Goal: Navigation & Orientation: Find specific page/section

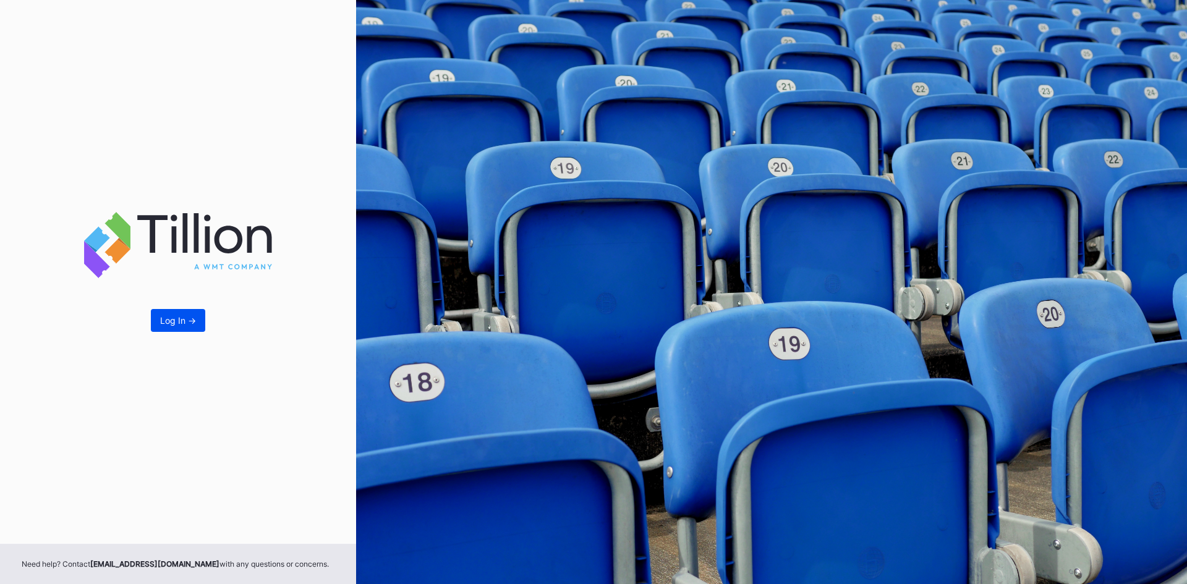
click at [178, 321] on div "Log In ->" at bounding box center [178, 320] width 36 height 11
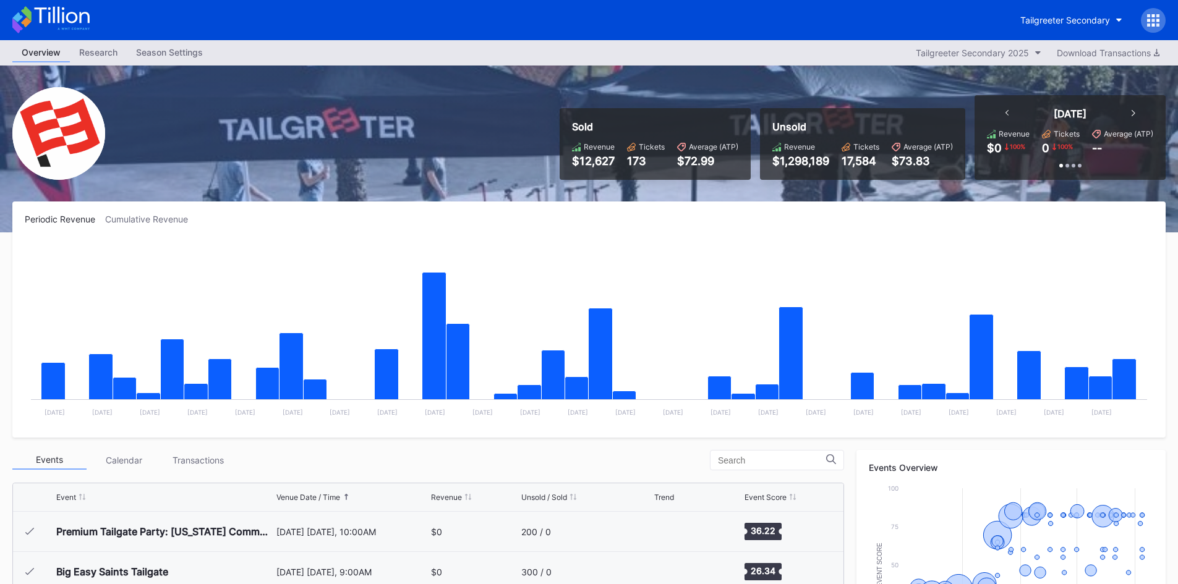
scroll to position [1326, 0]
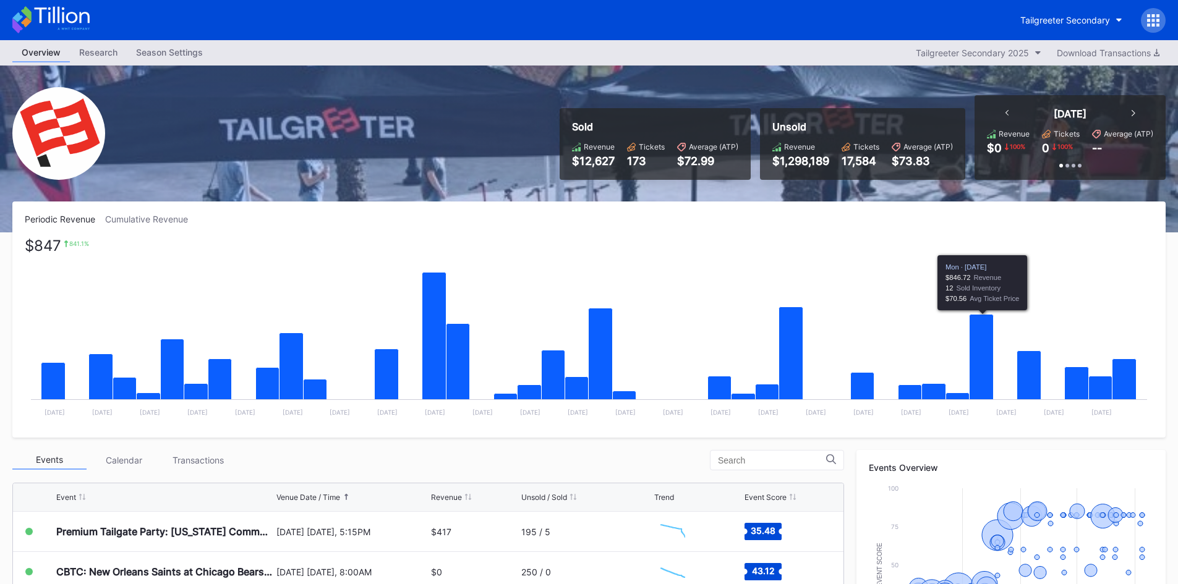
click at [986, 386] on icon "Chart title" at bounding box center [981, 359] width 24 height 88
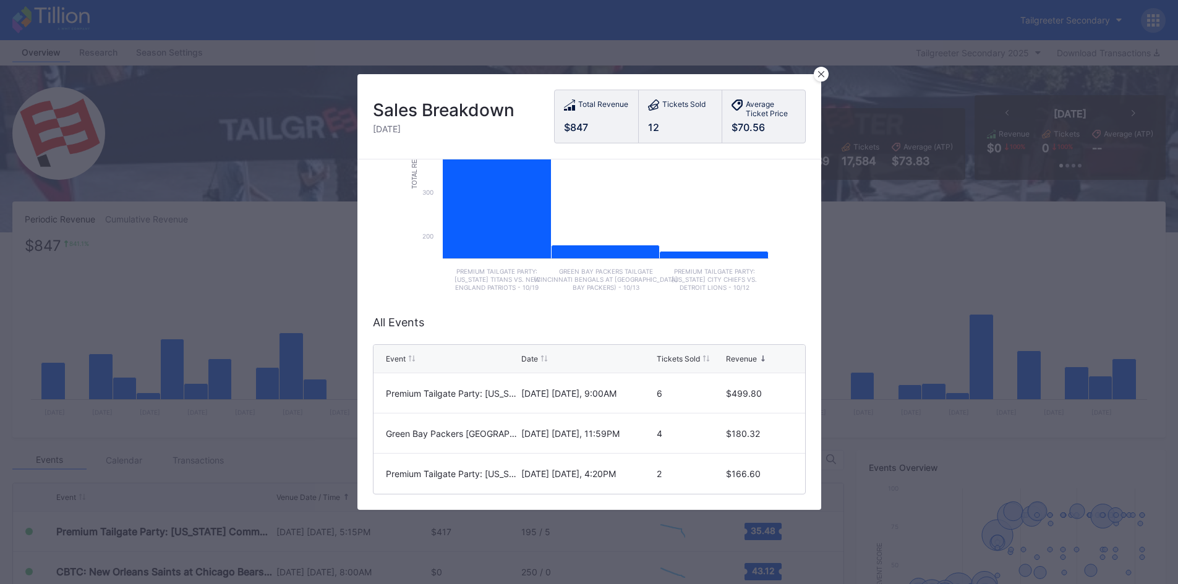
scroll to position [153, 0]
click at [822, 74] on icon at bounding box center [821, 74] width 6 height 6
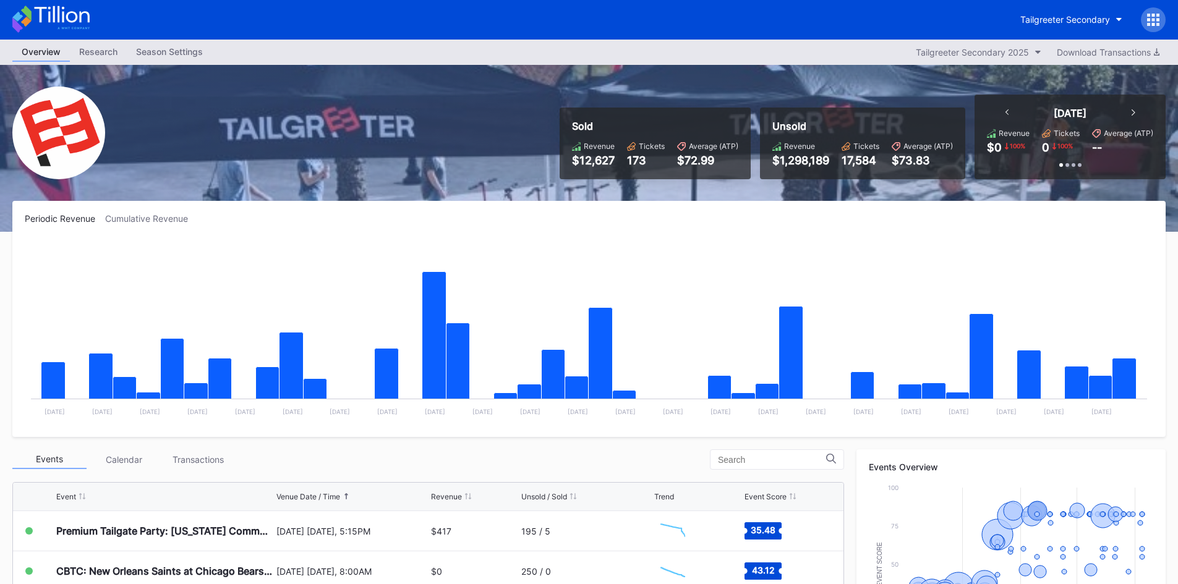
scroll to position [0, 0]
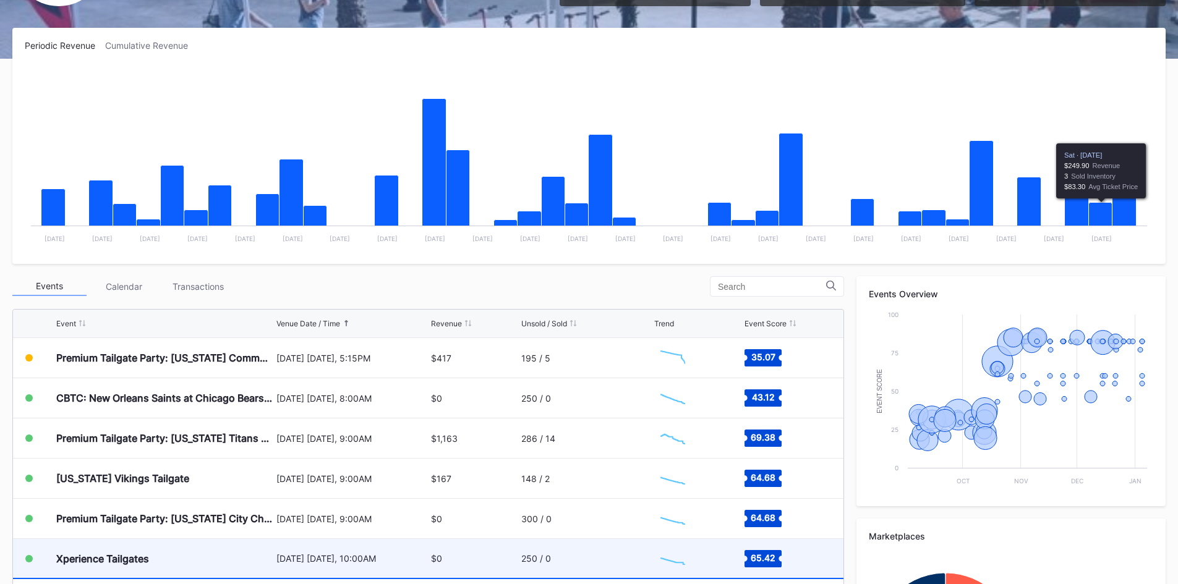
scroll to position [351, 0]
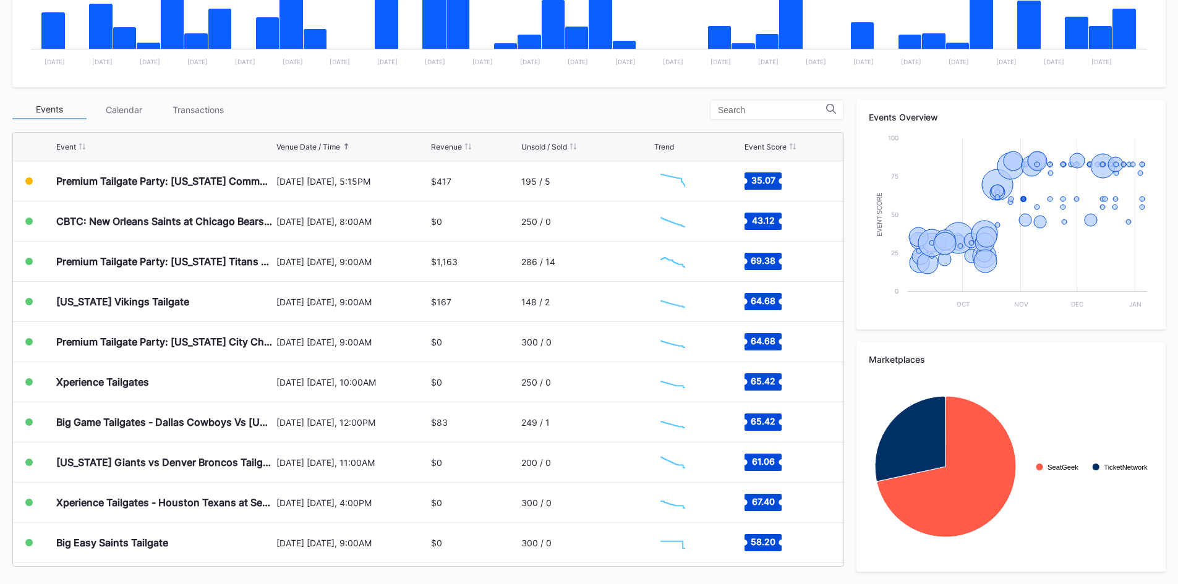
click at [576, 147] on icon at bounding box center [573, 146] width 6 height 6
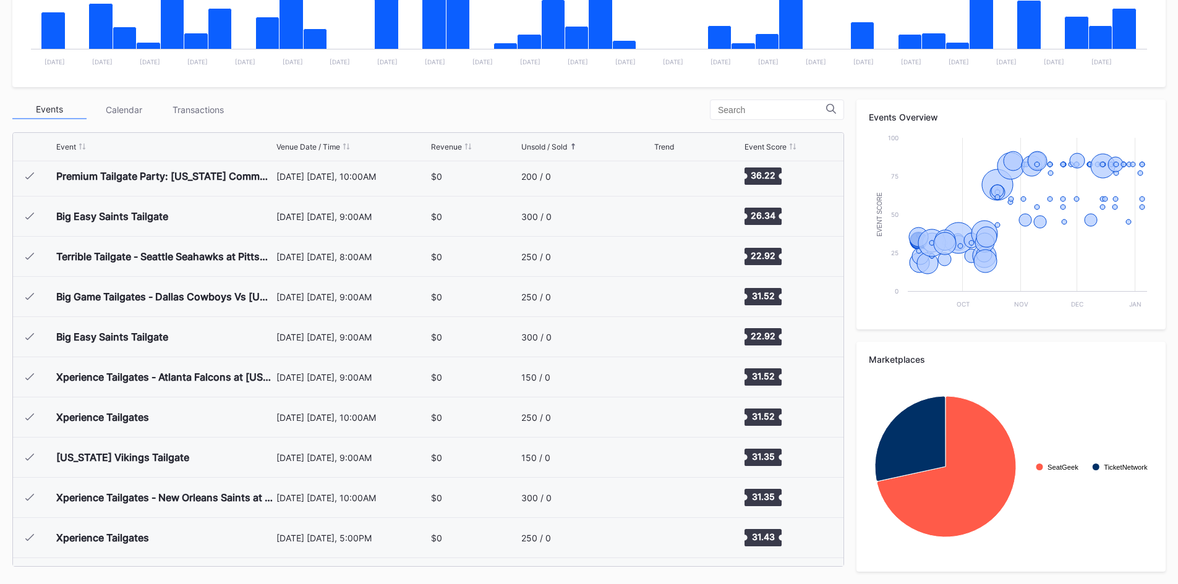
scroll to position [0, 0]
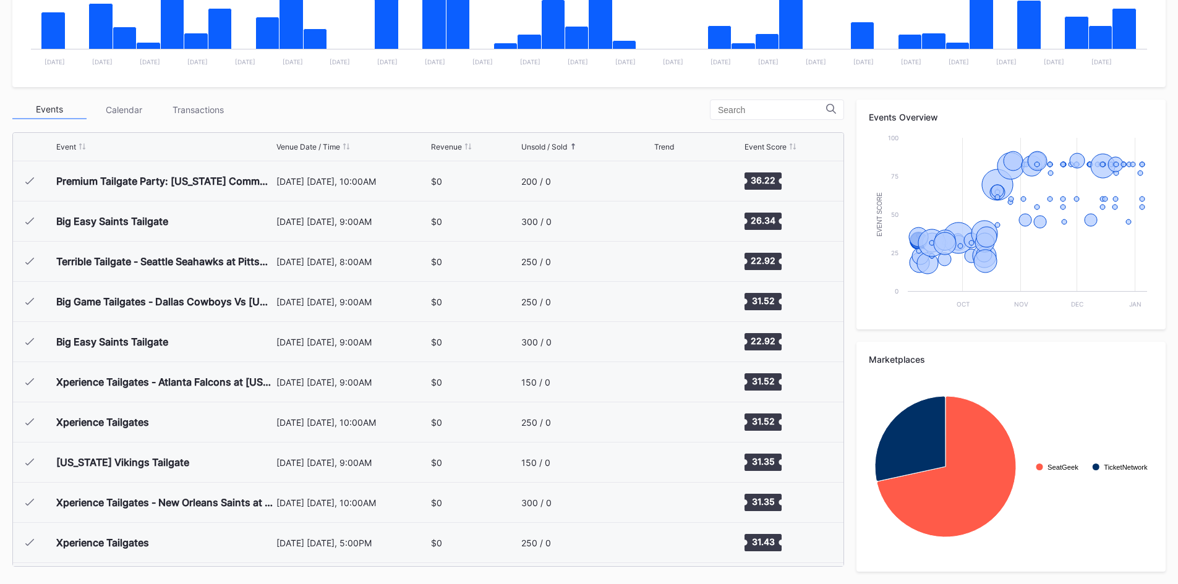
click at [570, 147] on div "Unsold / Sold" at bounding box center [586, 146] width 130 height 9
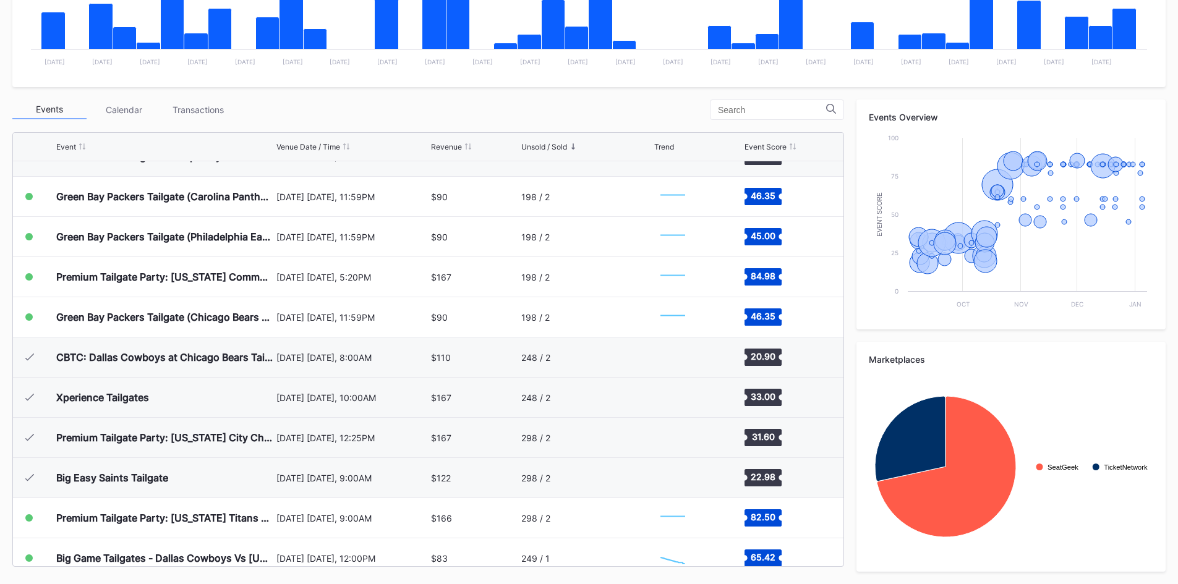
scroll to position [783, 0]
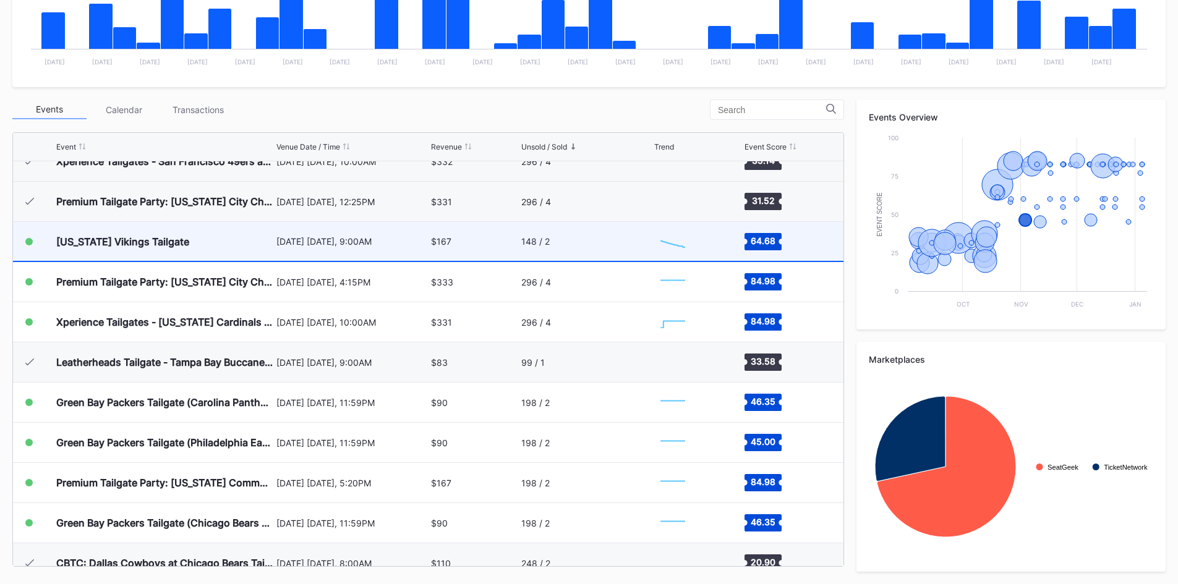
click at [366, 242] on div "[DATE] [DATE], 9:00AM" at bounding box center [352, 241] width 152 height 11
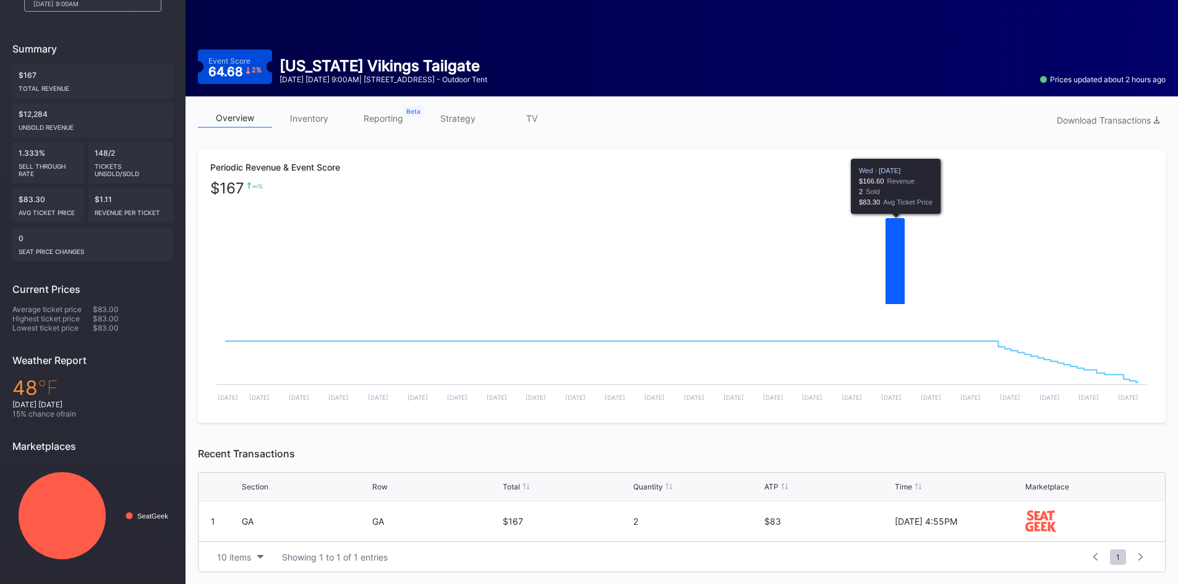
scroll to position [99, 0]
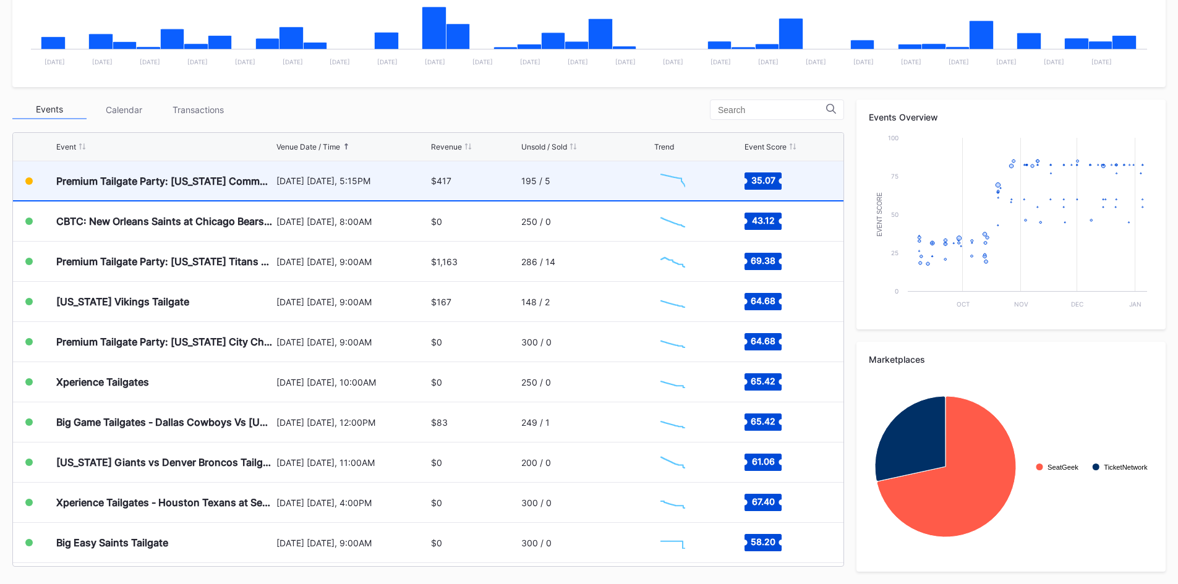
scroll to position [1244, 0]
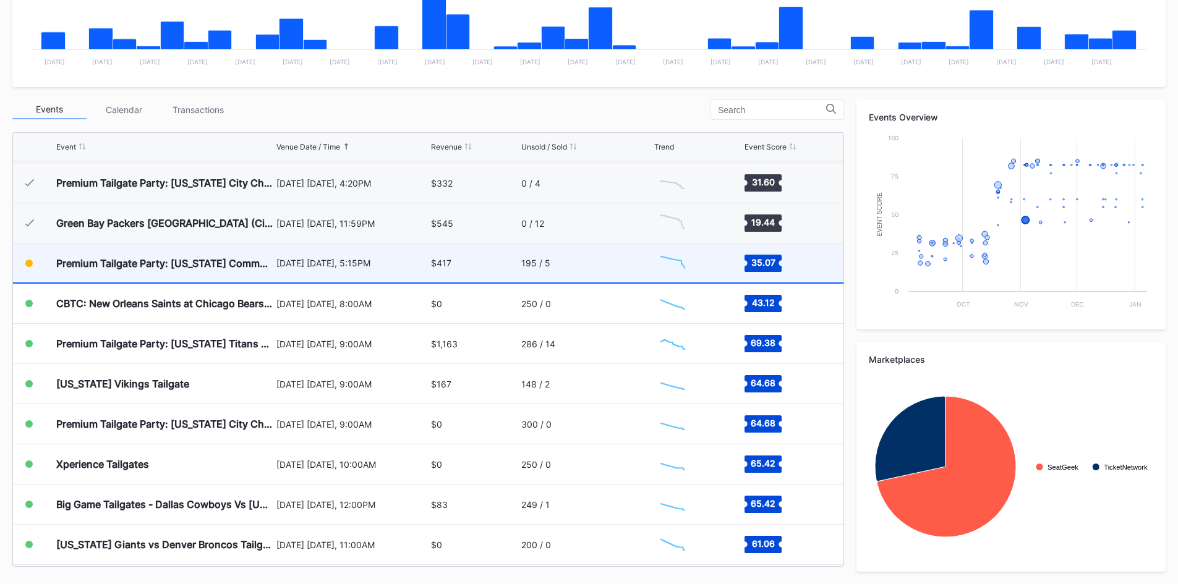
click at [265, 267] on div "Premium Tailgate Party: [US_STATE] Commanders vs. Chicago Bears" at bounding box center [164, 263] width 217 height 12
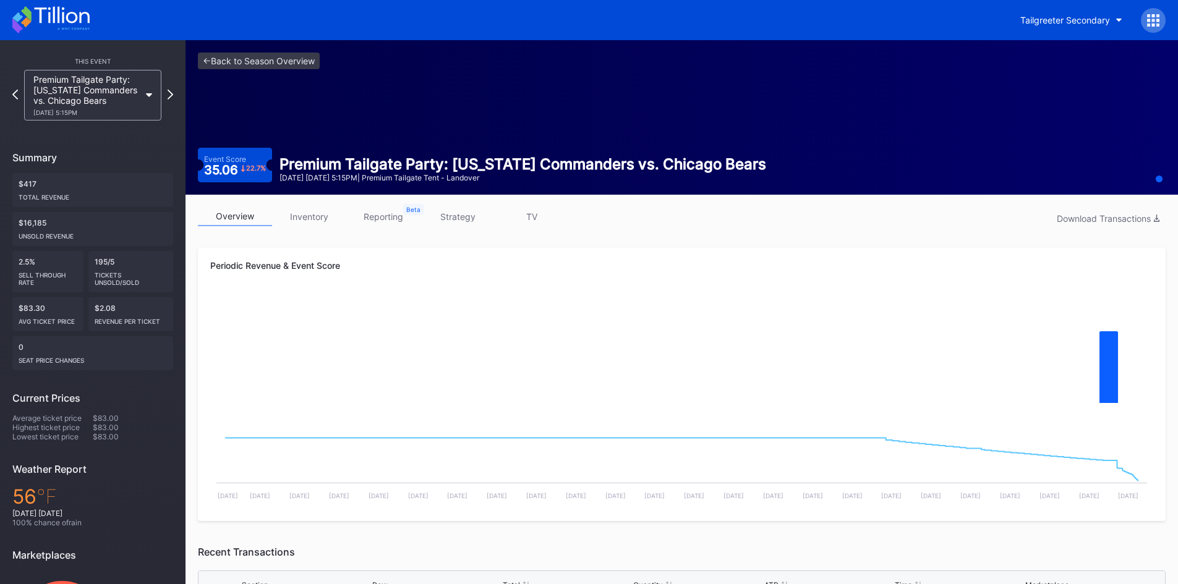
click at [310, 211] on link "inventory" at bounding box center [309, 216] width 74 height 19
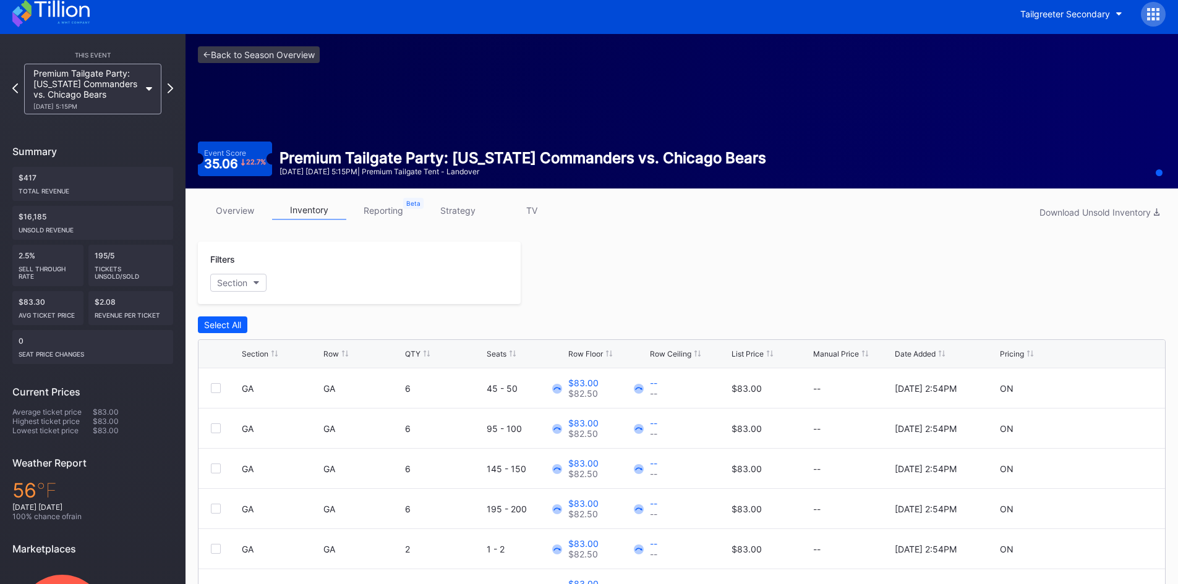
scroll to position [115, 0]
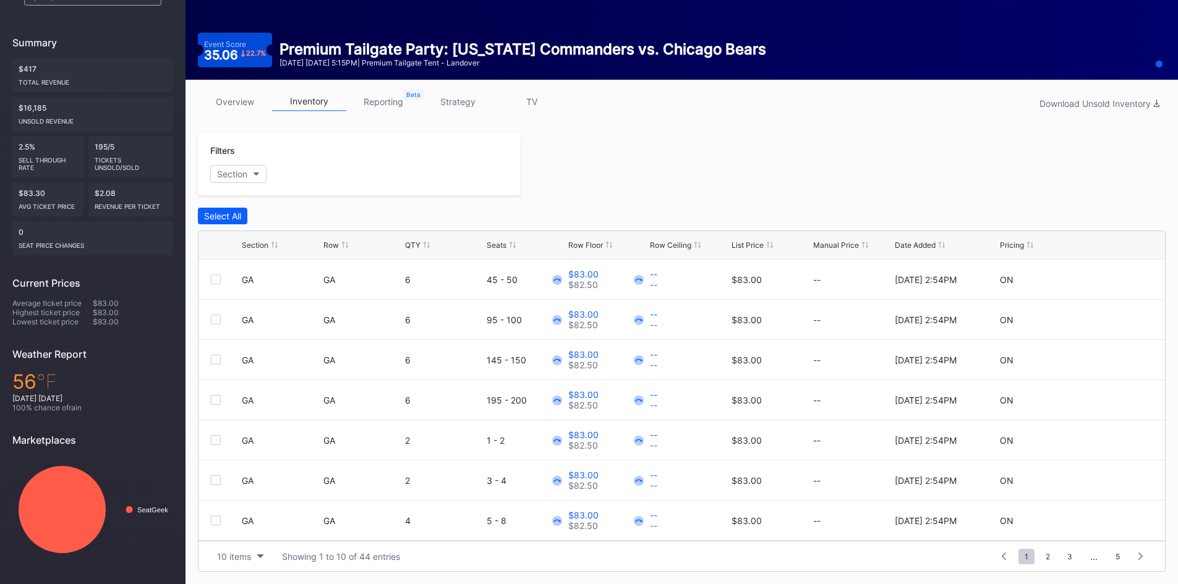
click at [396, 103] on link "reporting" at bounding box center [383, 101] width 74 height 19
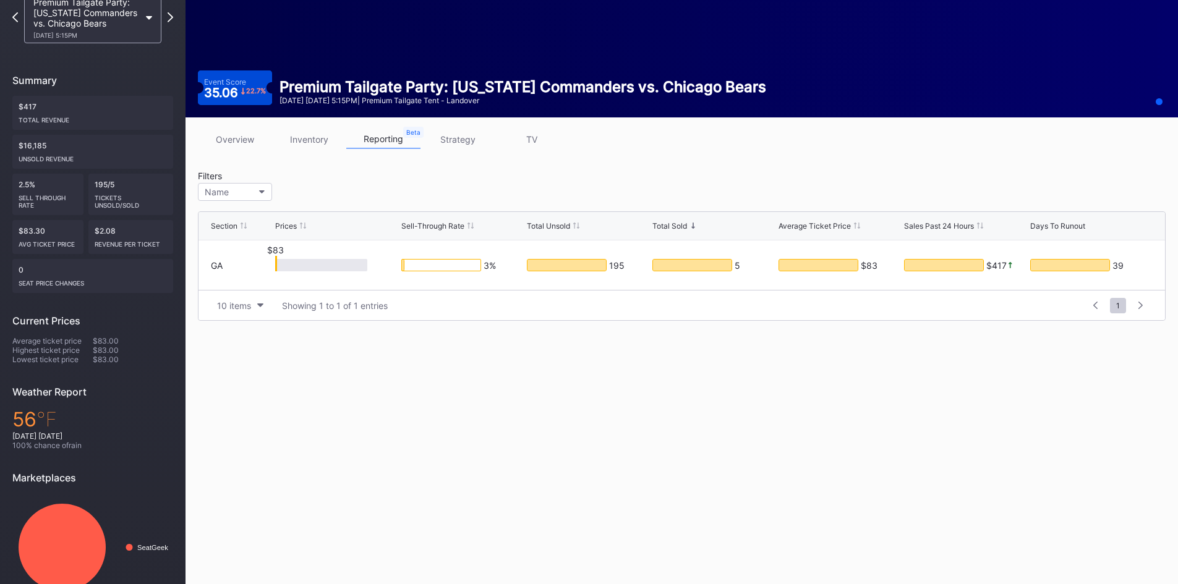
scroll to position [82, 0]
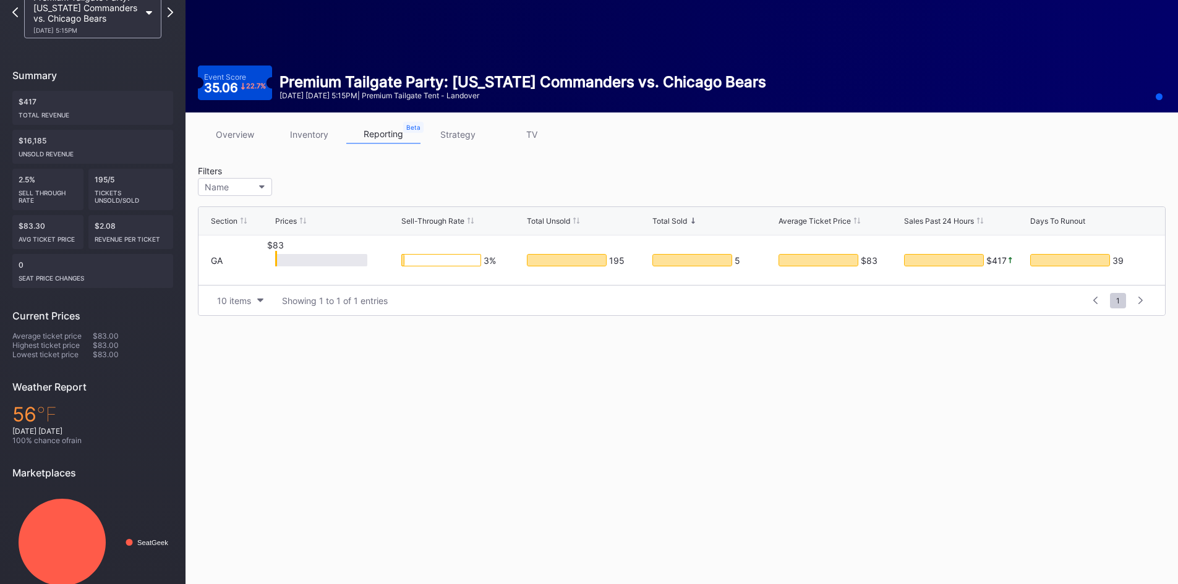
click at [451, 137] on link "strategy" at bounding box center [457, 134] width 74 height 19
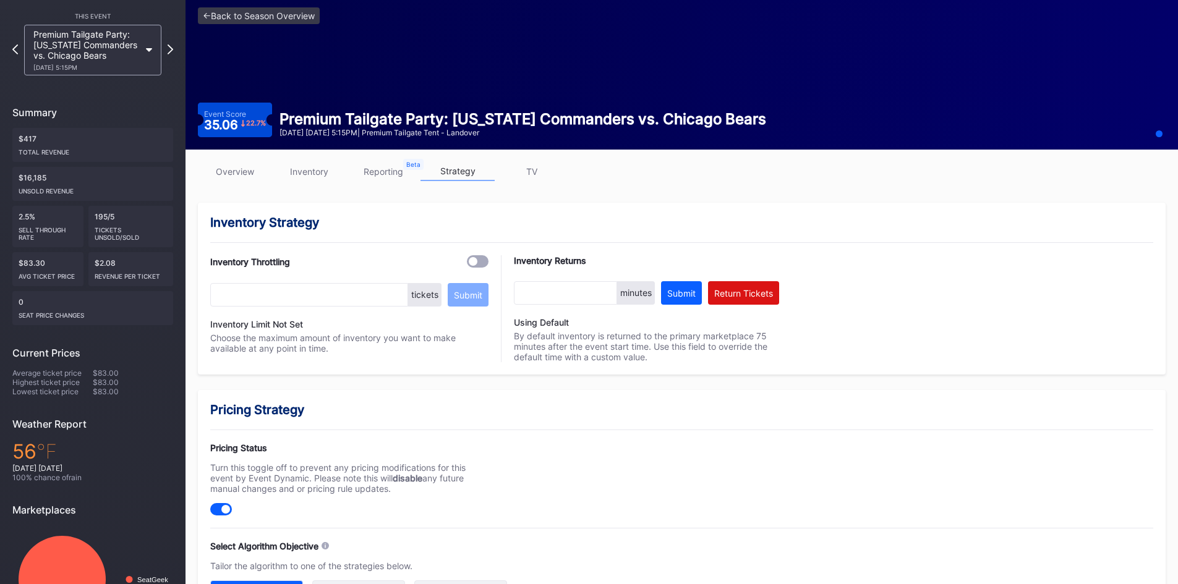
scroll to position [5, 0]
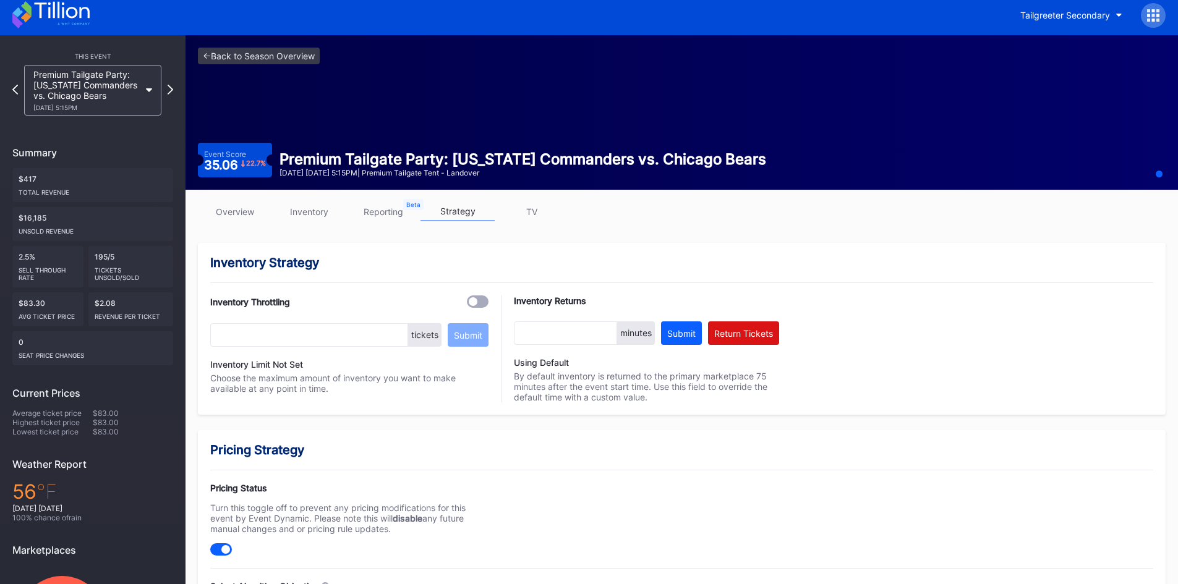
click at [532, 211] on link "TV" at bounding box center [532, 211] width 74 height 19
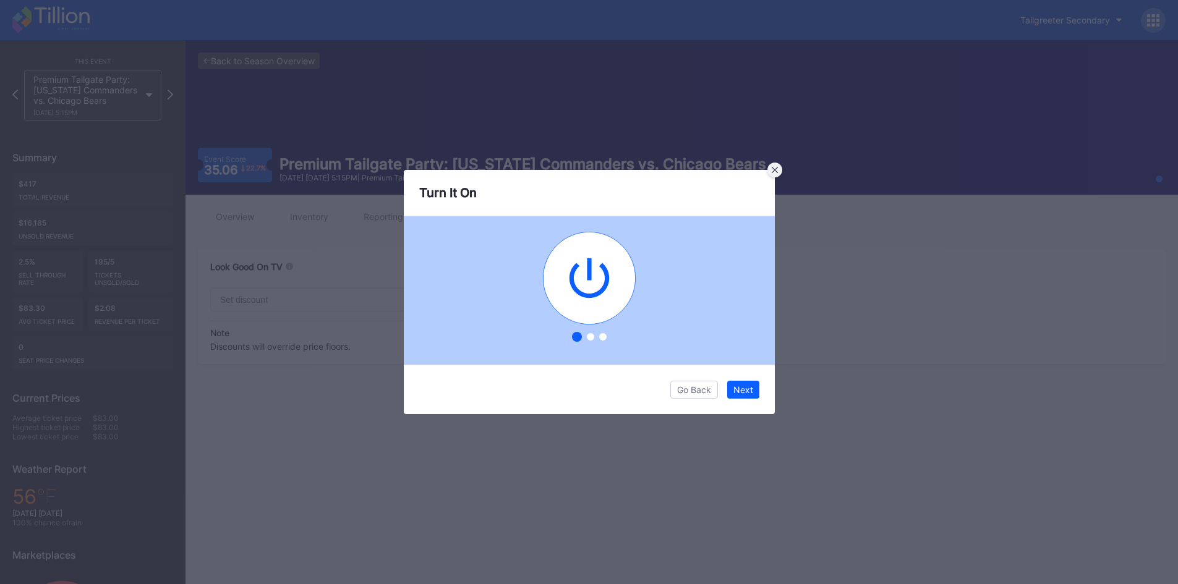
click at [777, 167] on icon at bounding box center [775, 170] width 6 height 6
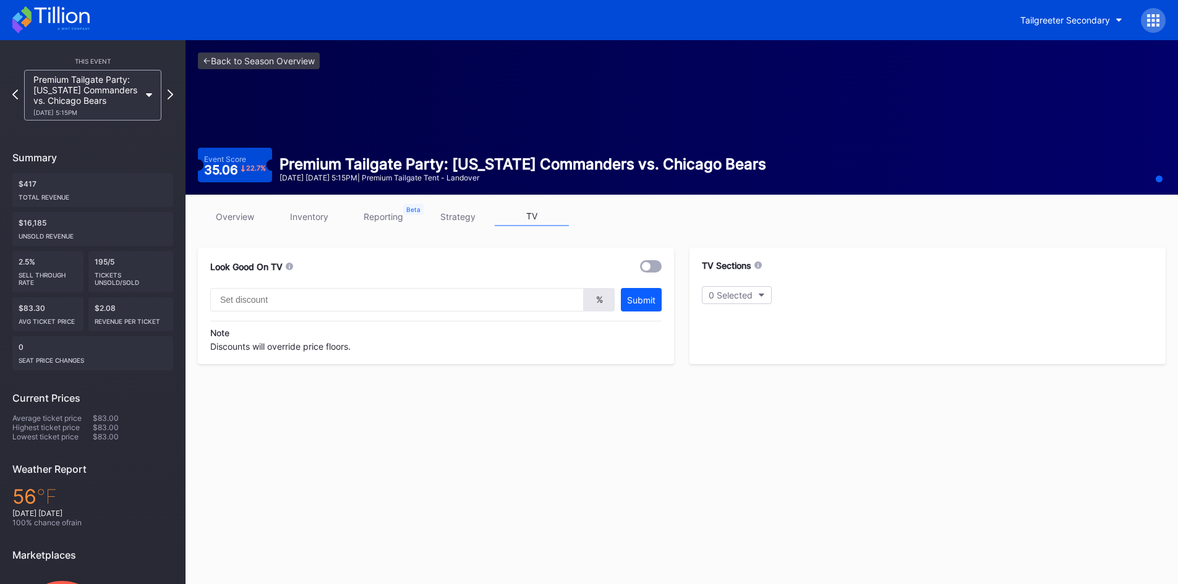
click at [447, 221] on link "strategy" at bounding box center [457, 216] width 74 height 19
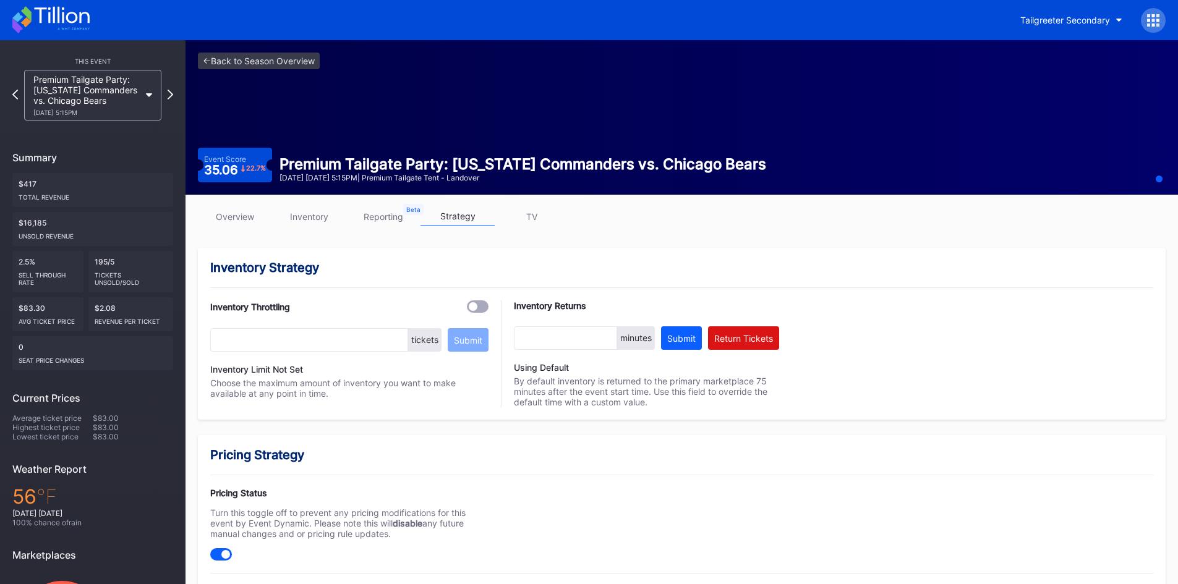
click at [544, 212] on link "TV" at bounding box center [532, 216] width 74 height 19
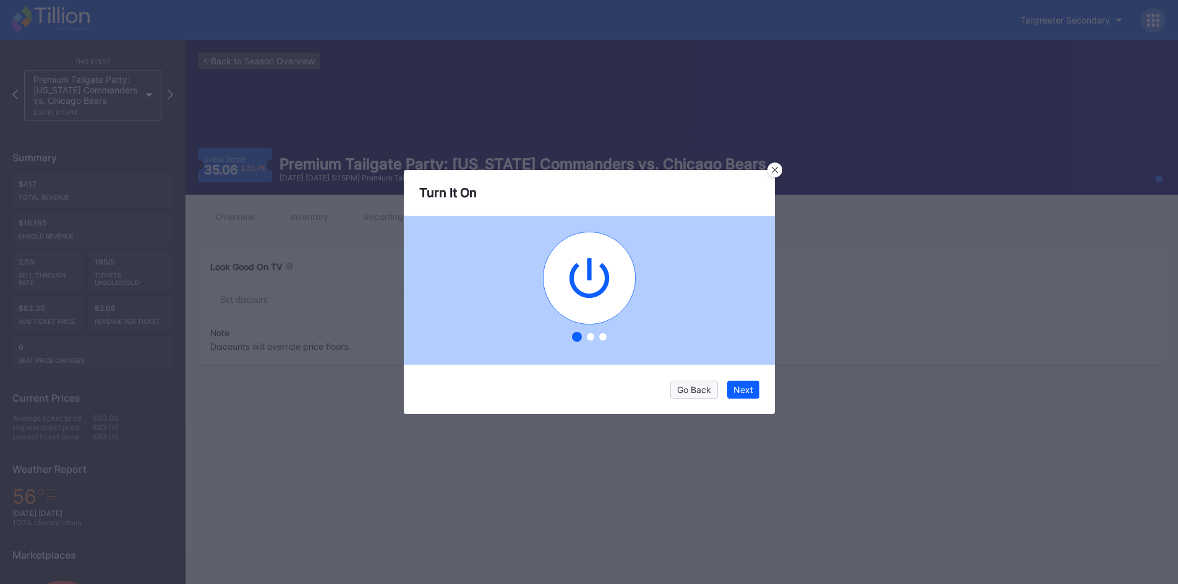
click at [692, 386] on div "Go Back" at bounding box center [694, 390] width 34 height 11
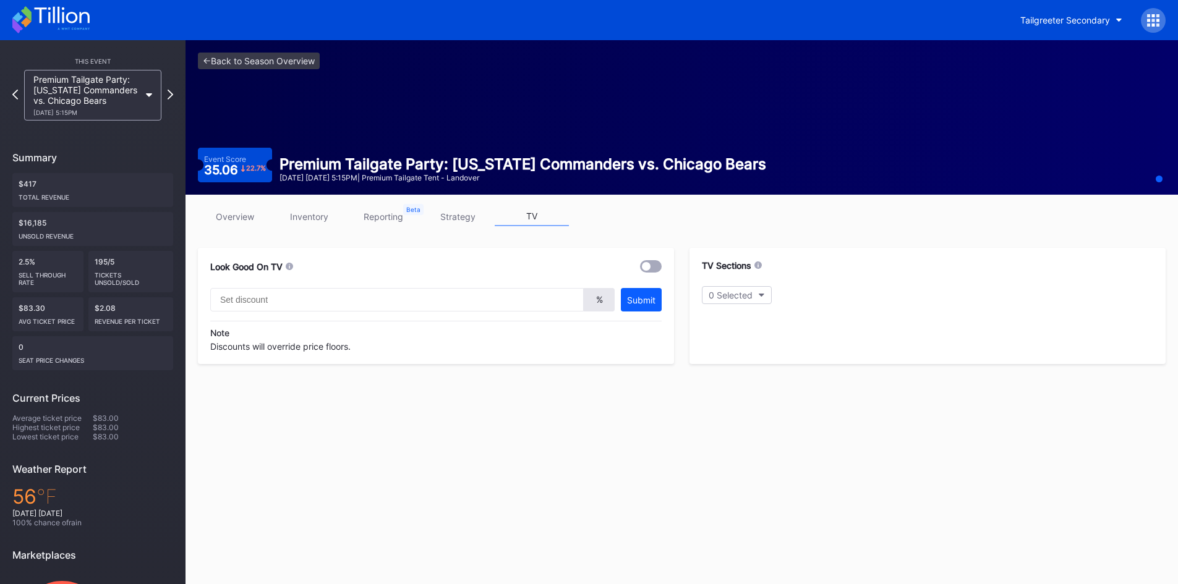
click at [232, 222] on link "overview" at bounding box center [235, 216] width 74 height 19
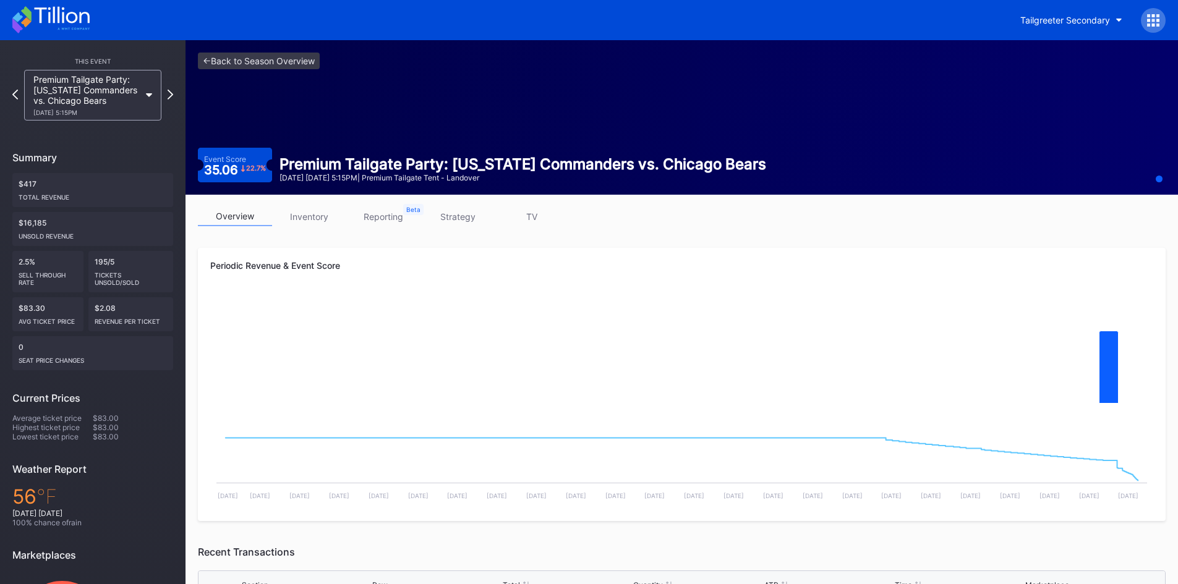
click at [164, 90] on div "Premium Tailgate Party: [US_STATE] Commanders vs. Chicago Bears [DATE] 5:15PM" at bounding box center [93, 95] width 150 height 51
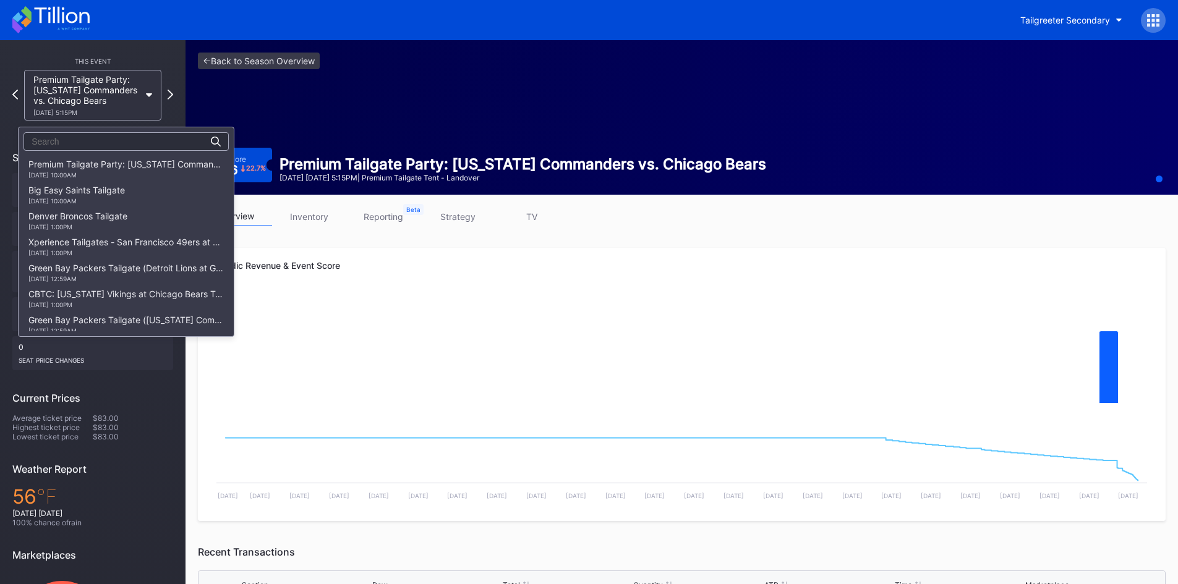
scroll to position [857, 0]
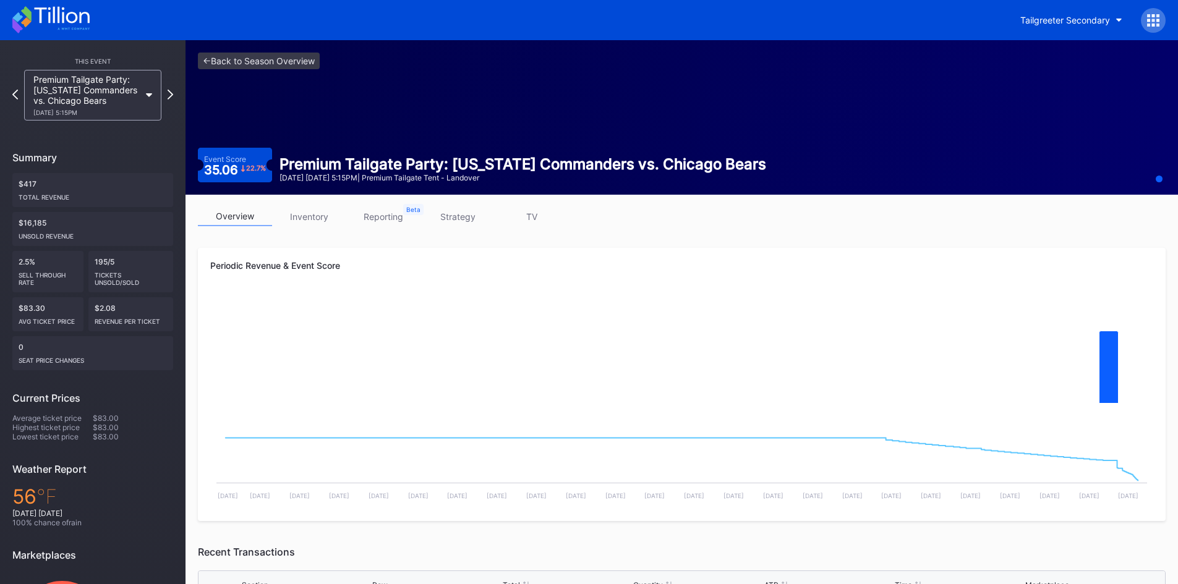
click at [148, 92] on div "Premium Tailgate Party: [US_STATE] Commanders vs. Chicago Bears [DATE] 5:15PM" at bounding box center [92, 95] width 137 height 51
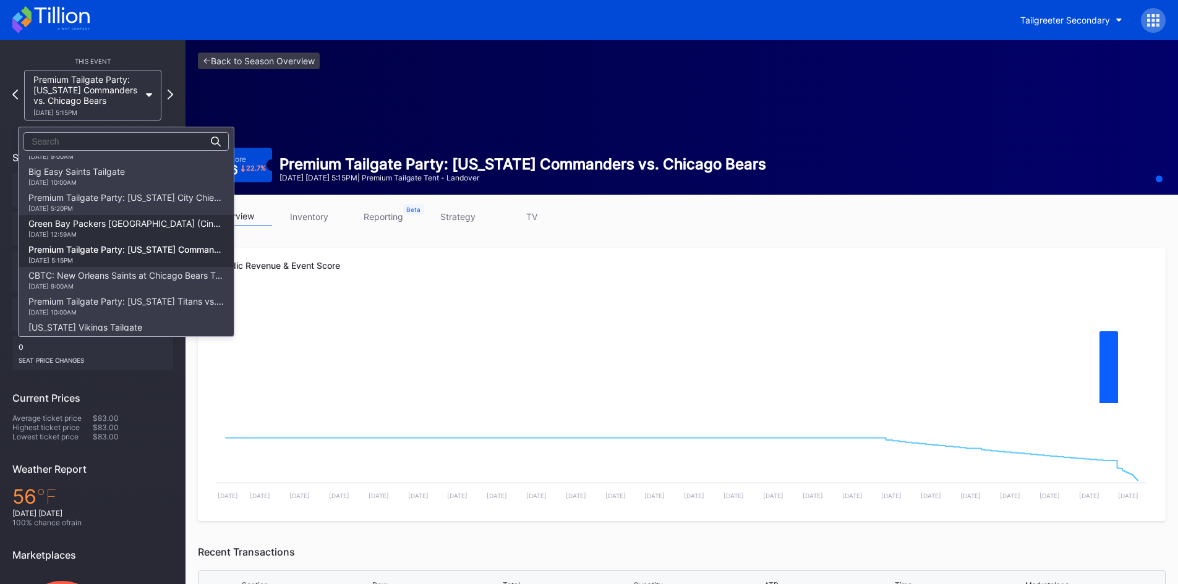
scroll to position [775, 0]
click at [126, 277] on div "CBTC: New Orleans Saints at Chicago Bears Tailgate [DATE] 9:00AM" at bounding box center [125, 277] width 195 height 20
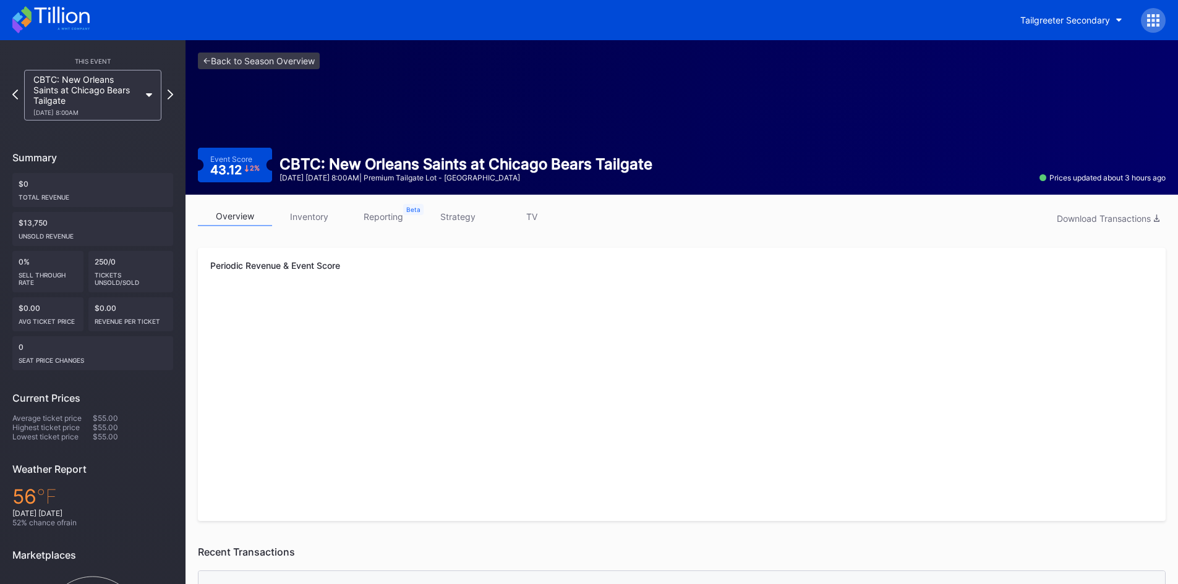
click at [318, 215] on link "inventory" at bounding box center [309, 216] width 74 height 19
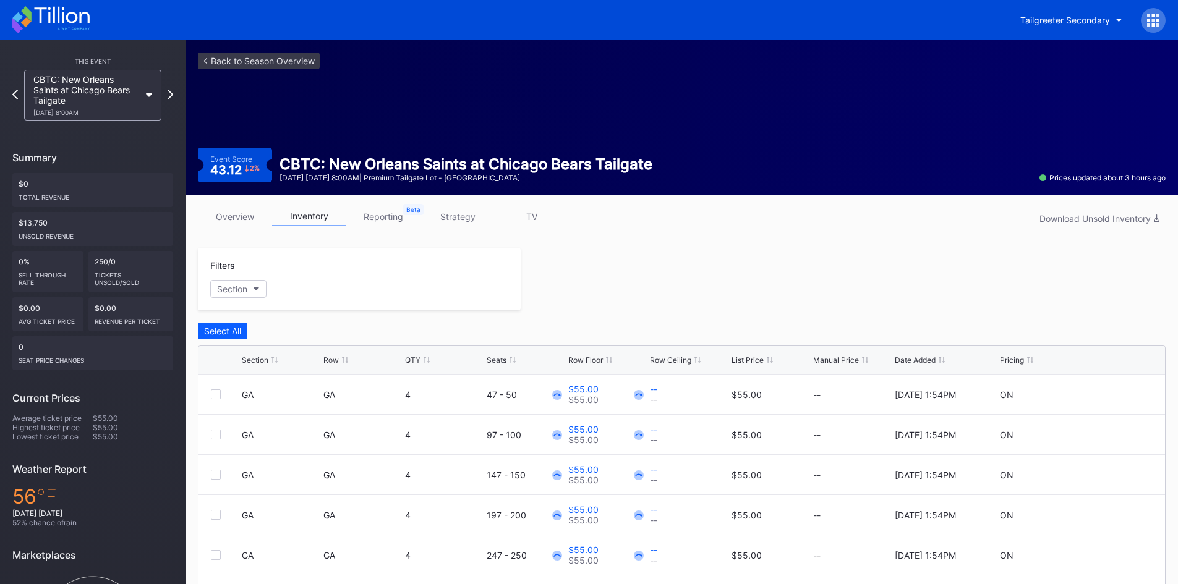
click at [381, 218] on link "reporting" at bounding box center [383, 216] width 74 height 19
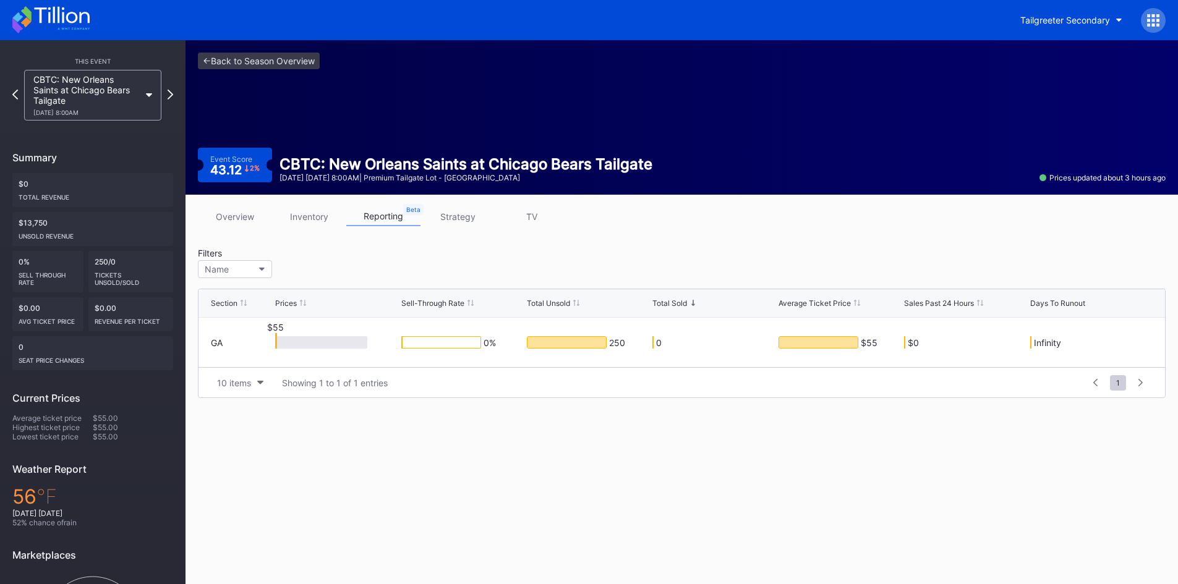
click at [457, 215] on link "strategy" at bounding box center [457, 216] width 74 height 19
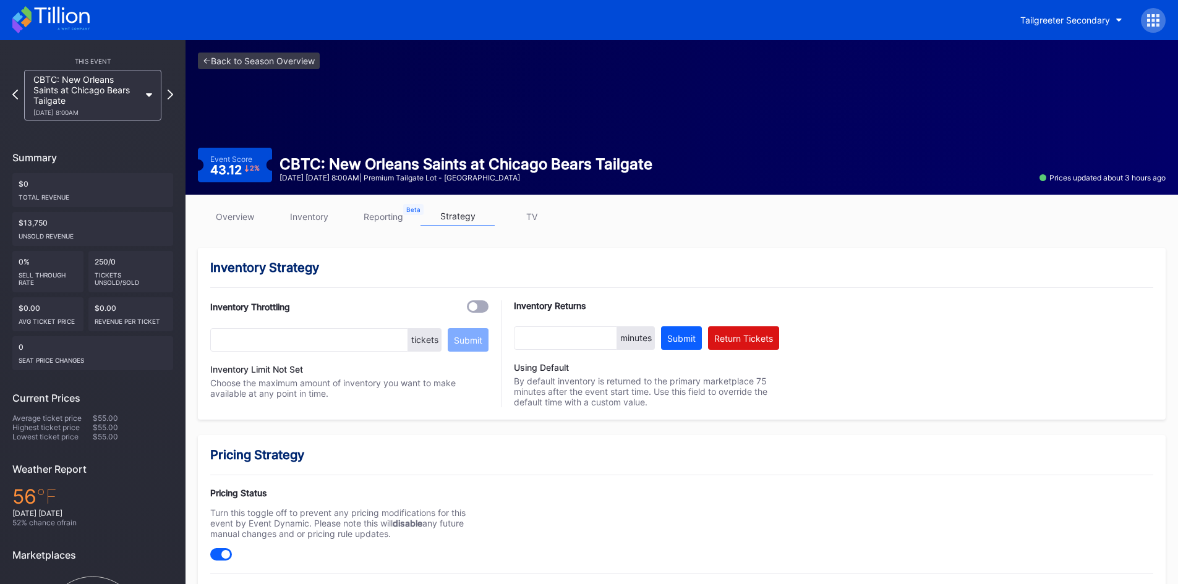
click at [243, 216] on link "overview" at bounding box center [235, 216] width 74 height 19
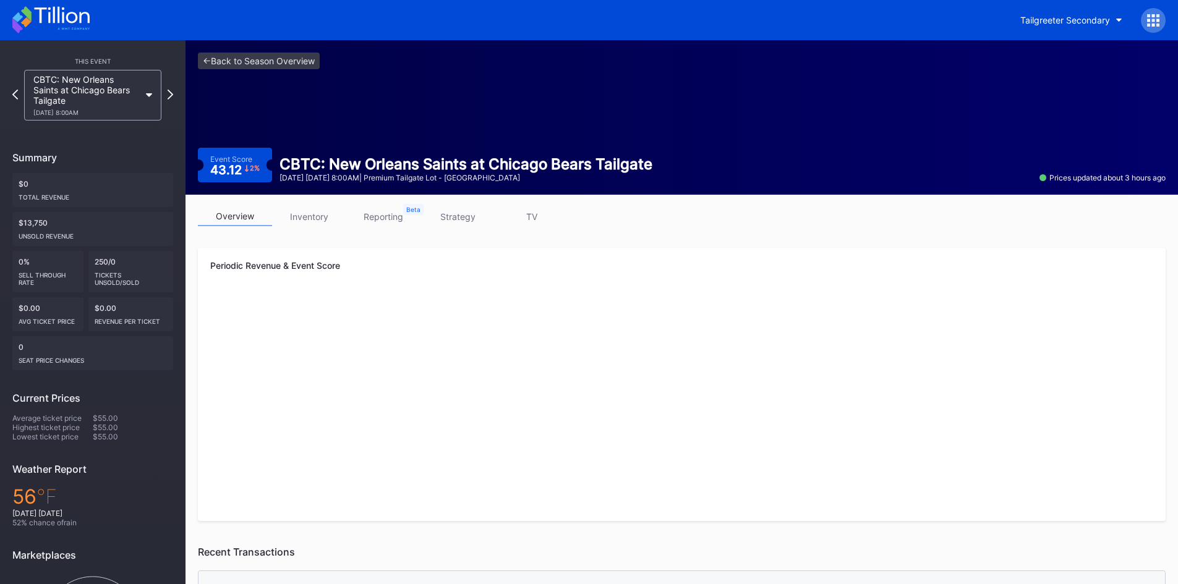
click at [163, 95] on div "CBTC: New Orleans Saints at Chicago Bears Tailgate [DATE] 8:00AM" at bounding box center [93, 95] width 150 height 51
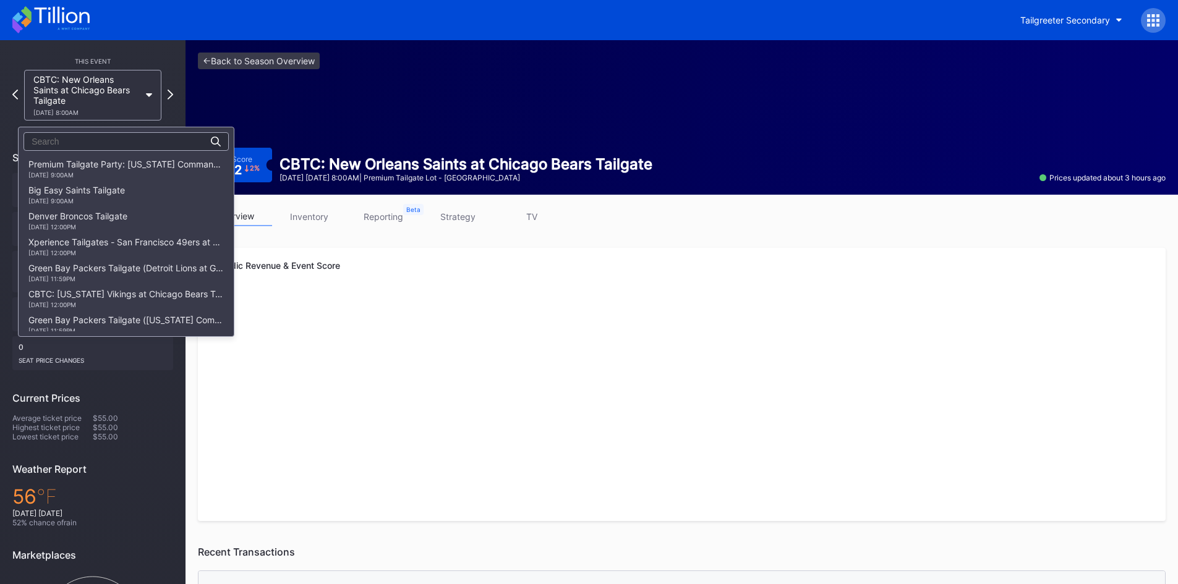
scroll to position [883, 0]
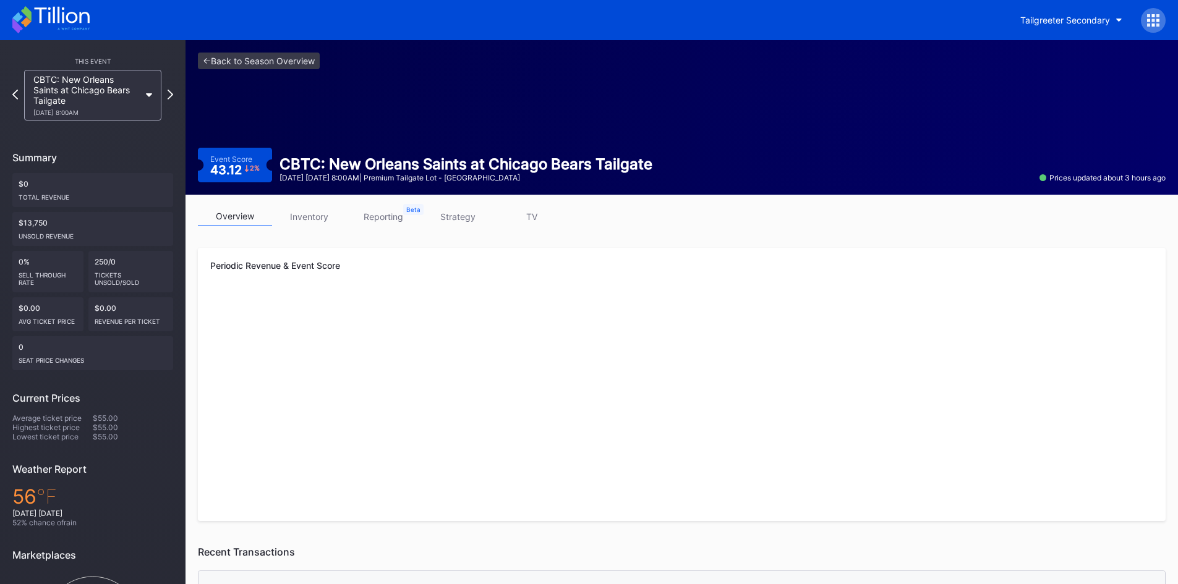
click at [147, 98] on div "CBTC: New Orleans Saints at Chicago Bears Tailgate [DATE] 8:00AM" at bounding box center [92, 95] width 137 height 51
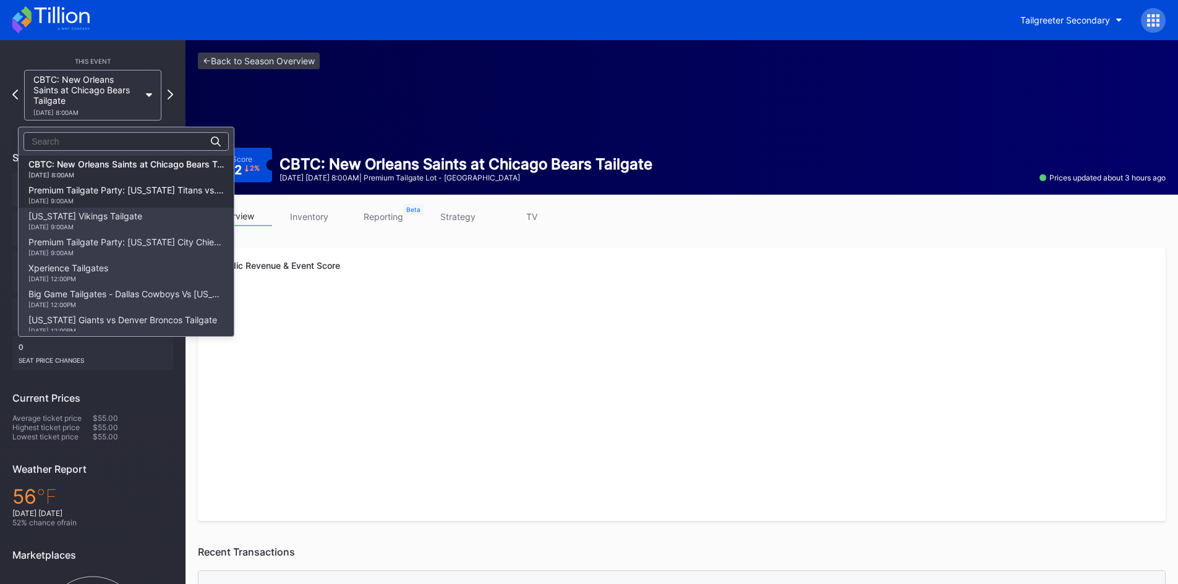
click at [129, 199] on div "[DATE] 9:00AM" at bounding box center [125, 200] width 195 height 7
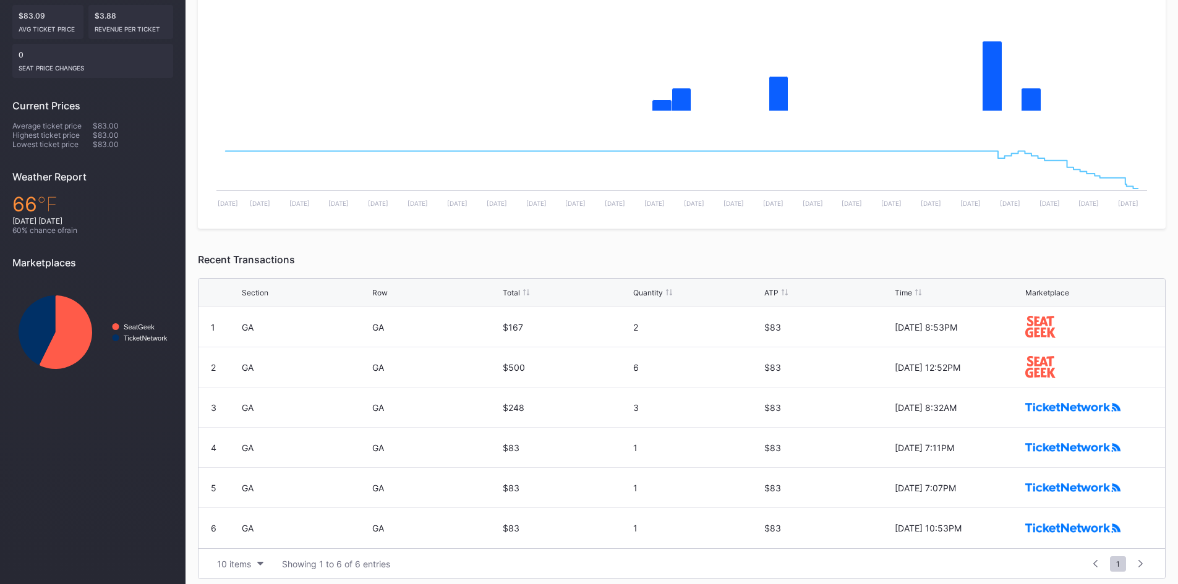
scroll to position [300, 0]
